Goal: Task Accomplishment & Management: Manage account settings

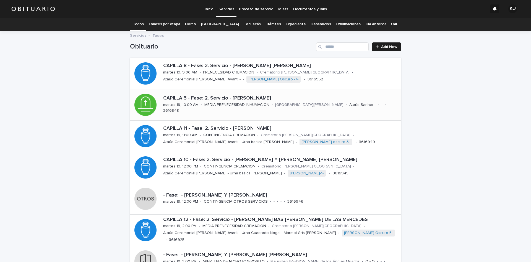
click at [275, 100] on p "CAPILLA 5 - Fase: 2. Servicio - [PERSON_NAME]" at bounding box center [281, 98] width 236 height 6
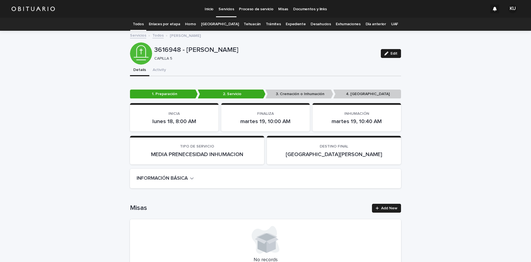
drag, startPoint x: 393, startPoint y: 53, endPoint x: 528, endPoint y: 224, distance: 217.6
click at [394, 53] on span "Edit" at bounding box center [394, 53] width 7 height 4
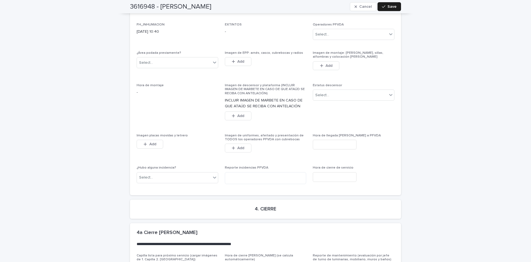
scroll to position [1543, 0]
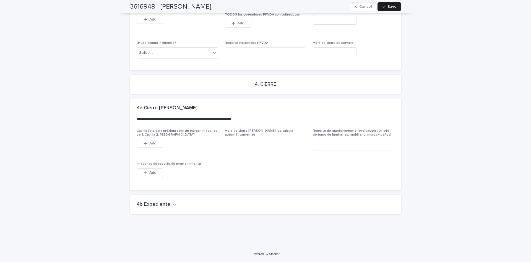
click at [167, 205] on button "4b Expediente" at bounding box center [157, 204] width 40 height 6
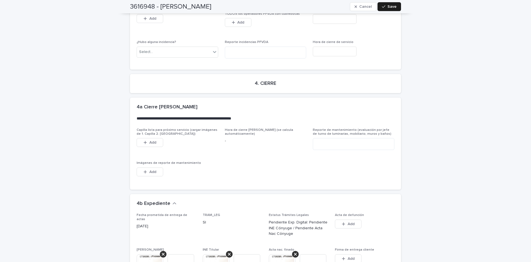
scroll to position [1783, 0]
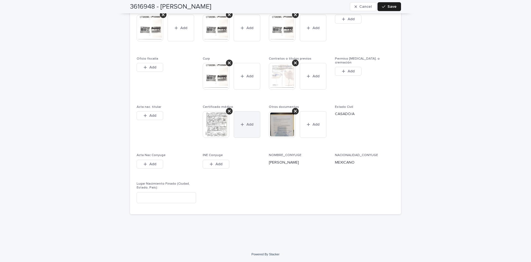
click at [252, 134] on button "Add" at bounding box center [247, 124] width 27 height 27
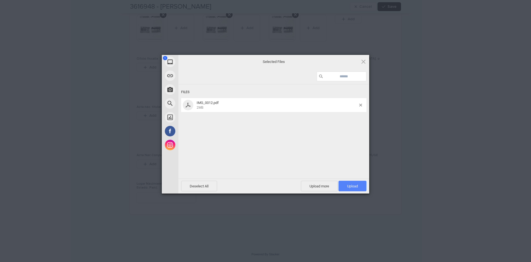
click at [358, 185] on span "Upload 1" at bounding box center [353, 185] width 28 height 11
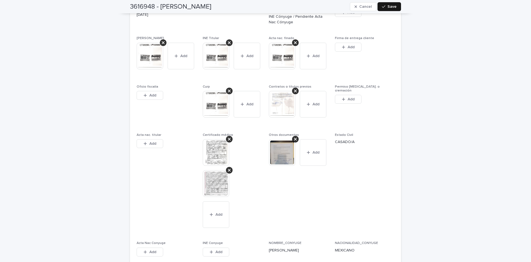
click at [392, 8] on span "Save" at bounding box center [392, 7] width 9 height 4
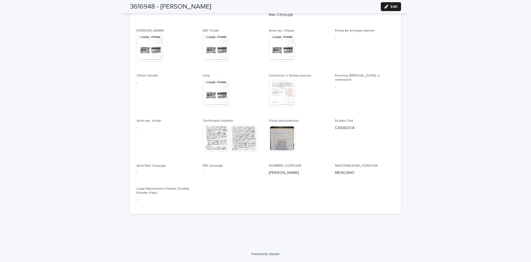
scroll to position [1623, 0]
click at [342, 209] on div "Fecha prometida de entrega de actas 26/08/2025 TRAM_LEG SI Estatus Trámites Leg…" at bounding box center [265, 103] width 271 height 219
click at [394, 7] on span "Edit" at bounding box center [394, 7] width 7 height 4
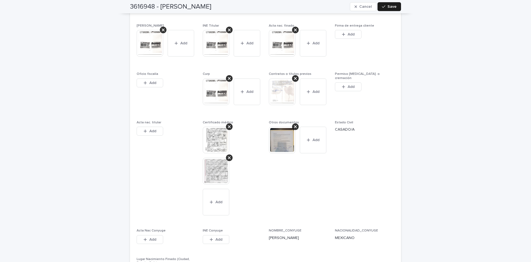
scroll to position [1899, 0]
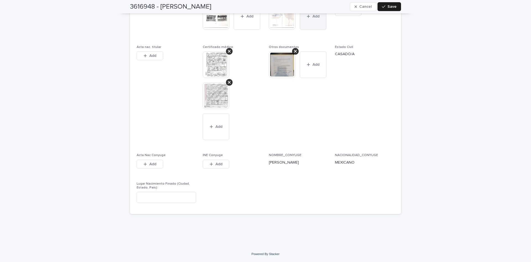
click at [312, 25] on button "Add" at bounding box center [313, 16] width 27 height 27
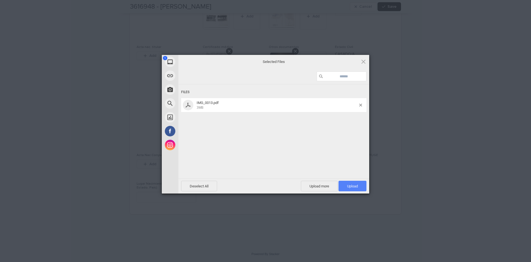
click at [351, 187] on span "Upload 1" at bounding box center [352, 186] width 11 height 4
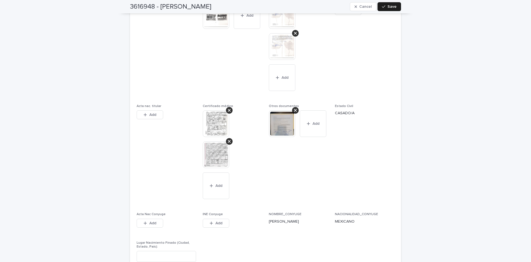
click at [394, 6] on span "Save" at bounding box center [392, 7] width 9 height 4
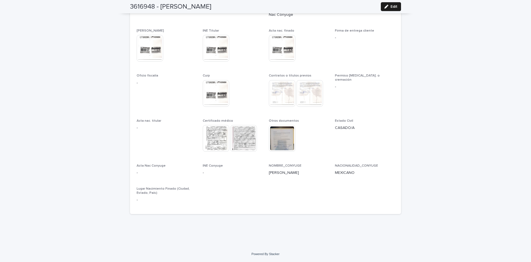
scroll to position [1623, 0]
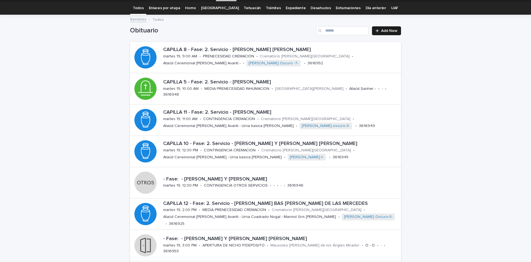
scroll to position [19, 0]
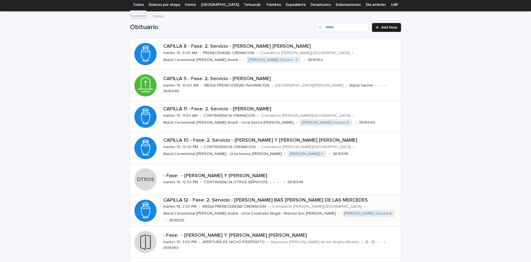
click at [329, 200] on p "CAPILLA 12 - Fase: 2. Servicio - [PERSON_NAME] BAS [PERSON_NAME] DE LAS MERCEDES" at bounding box center [281, 200] width 236 height 6
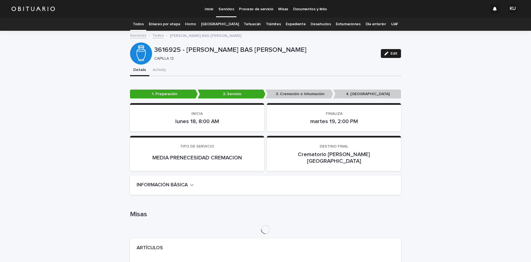
click at [390, 50] on button "Edit" at bounding box center [391, 53] width 20 height 9
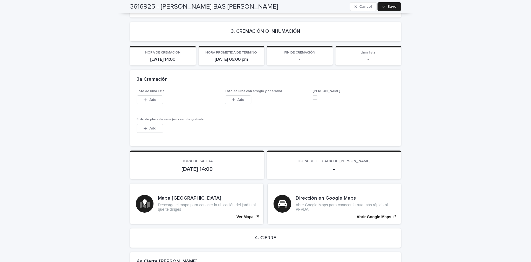
scroll to position [1369, 0]
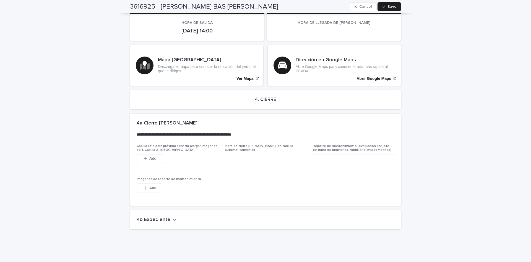
click at [156, 216] on h2 "4b Expediente" at bounding box center [154, 219] width 34 height 6
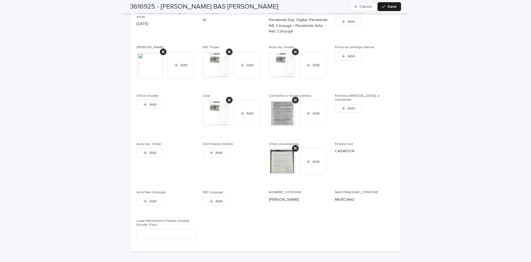
scroll to position [1599, 0]
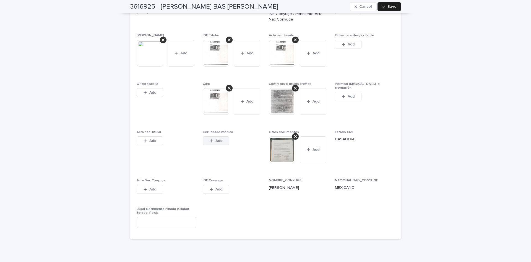
click at [218, 139] on span "Add" at bounding box center [219, 141] width 7 height 4
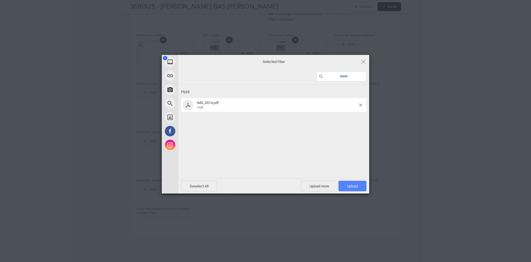
click at [347, 182] on span "Upload 1" at bounding box center [353, 185] width 28 height 11
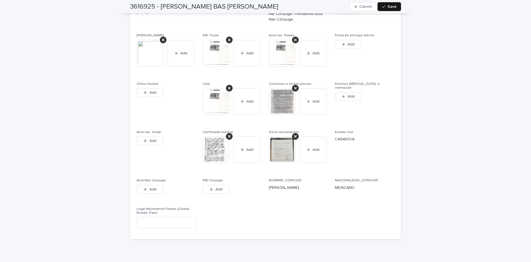
click at [388, 5] on span "Save" at bounding box center [392, 7] width 9 height 4
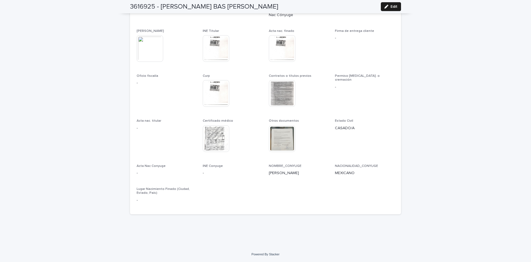
scroll to position [1489, 0]
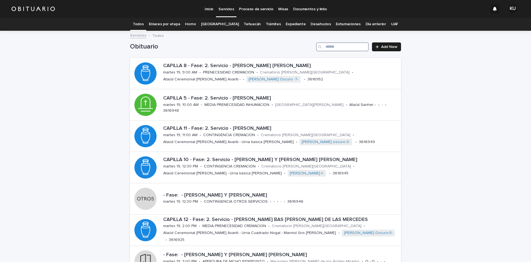
click at [336, 46] on input "Search" at bounding box center [342, 46] width 53 height 9
type input "*******"
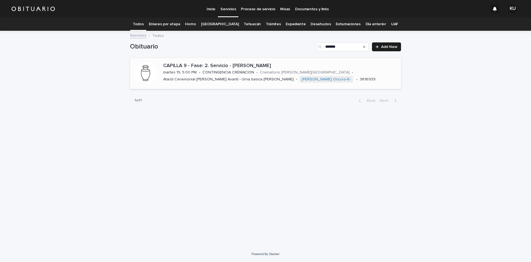
click at [265, 66] on p "CAPILLA 9 - Fase: 2. Servicio - QUINTANA RAMOS ANTONIO" at bounding box center [281, 66] width 236 height 6
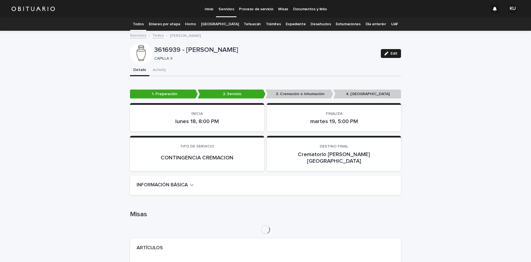
click at [396, 55] on button "Edit" at bounding box center [391, 53] width 20 height 9
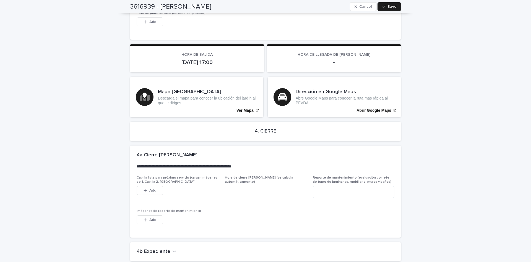
scroll to position [1355, 0]
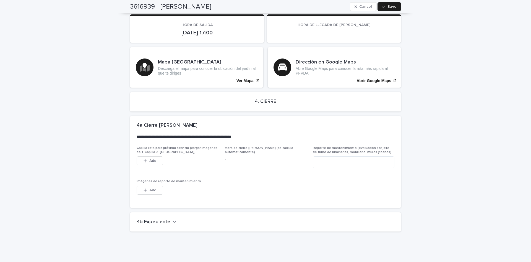
click at [158, 219] on h2 "4b Expediente" at bounding box center [154, 222] width 34 height 6
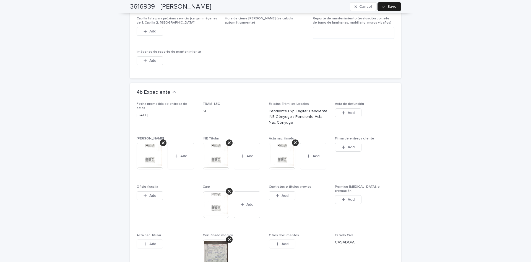
scroll to position [1520, 0]
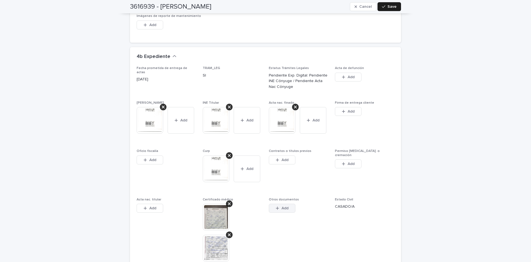
click at [278, 206] on div "button" at bounding box center [279, 208] width 6 height 4
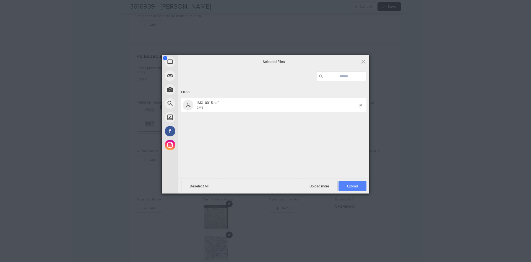
click at [350, 183] on span "Upload 1" at bounding box center [353, 185] width 28 height 11
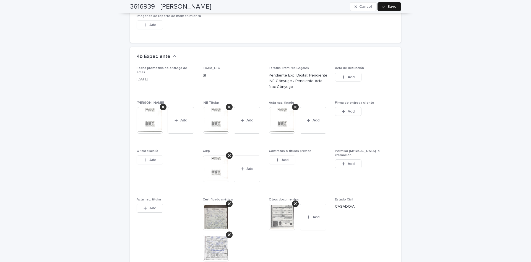
click at [391, 5] on span "Save" at bounding box center [392, 7] width 9 height 4
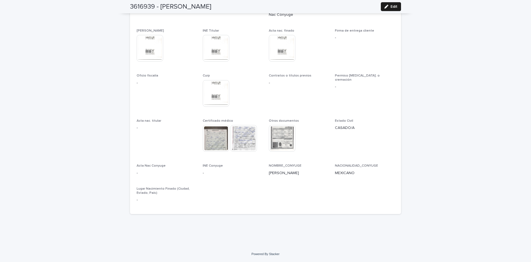
scroll to position [1475, 0]
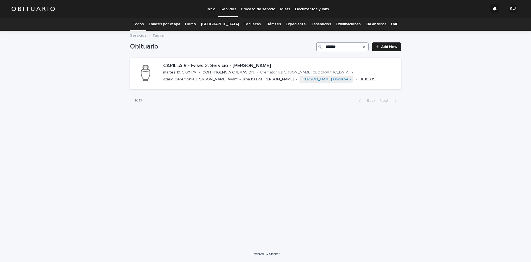
drag, startPoint x: 343, startPoint y: 49, endPoint x: 311, endPoint y: 52, distance: 32.2
click at [311, 52] on div "Obituario ******* Add New" at bounding box center [265, 44] width 271 height 27
